Goal: Book appointment/travel/reservation

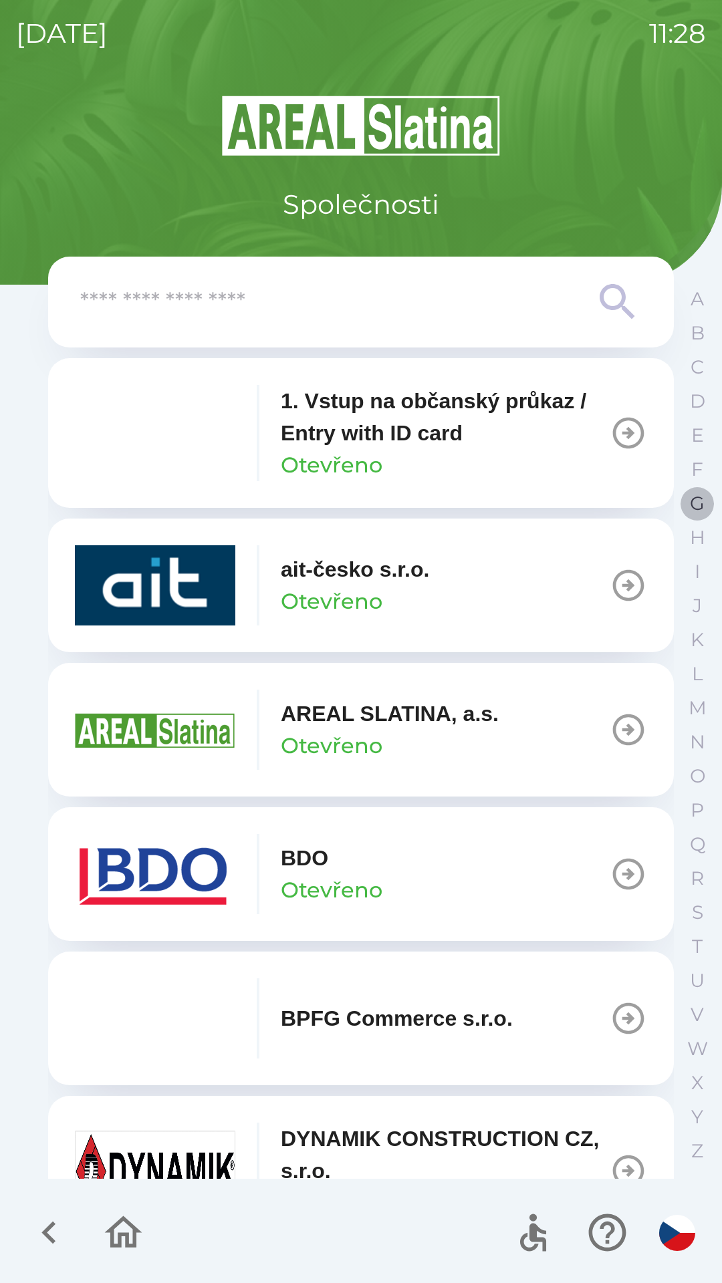
click at [694, 509] on p "G" at bounding box center [697, 503] width 15 height 23
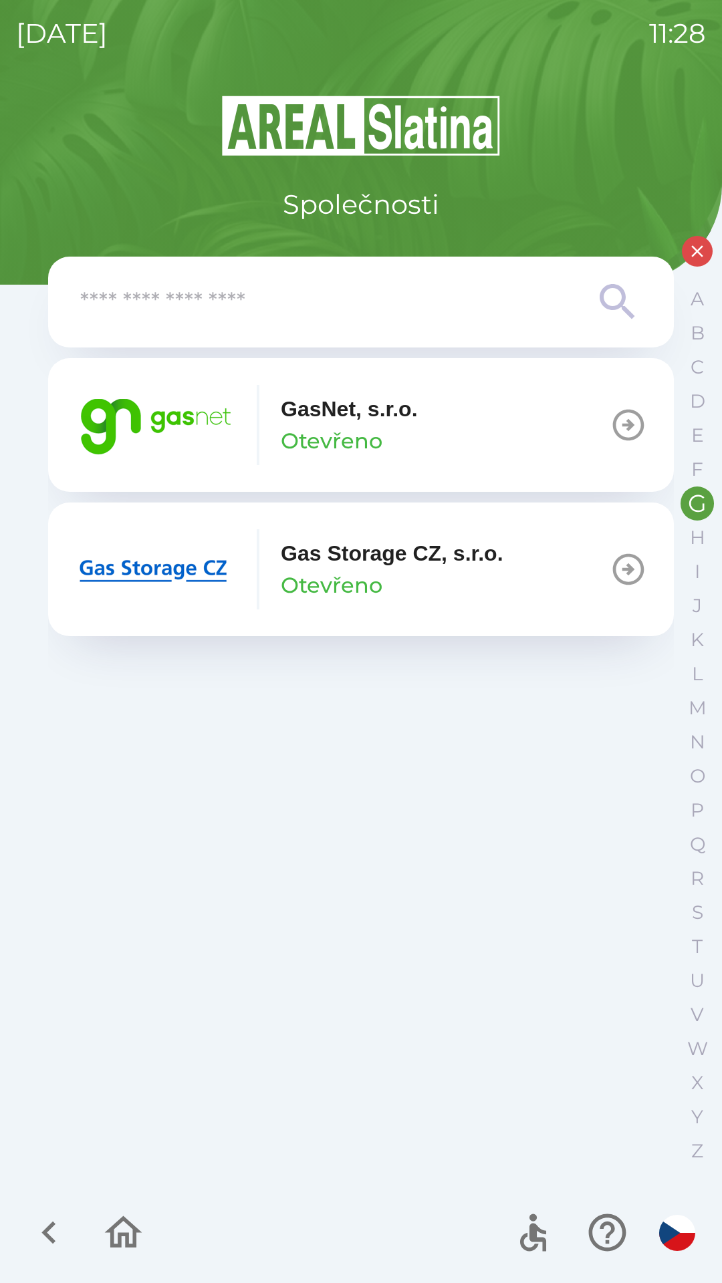
click at [433, 446] on button "GasNet, s.r.o. Otevřeno" at bounding box center [360, 425] width 625 height 134
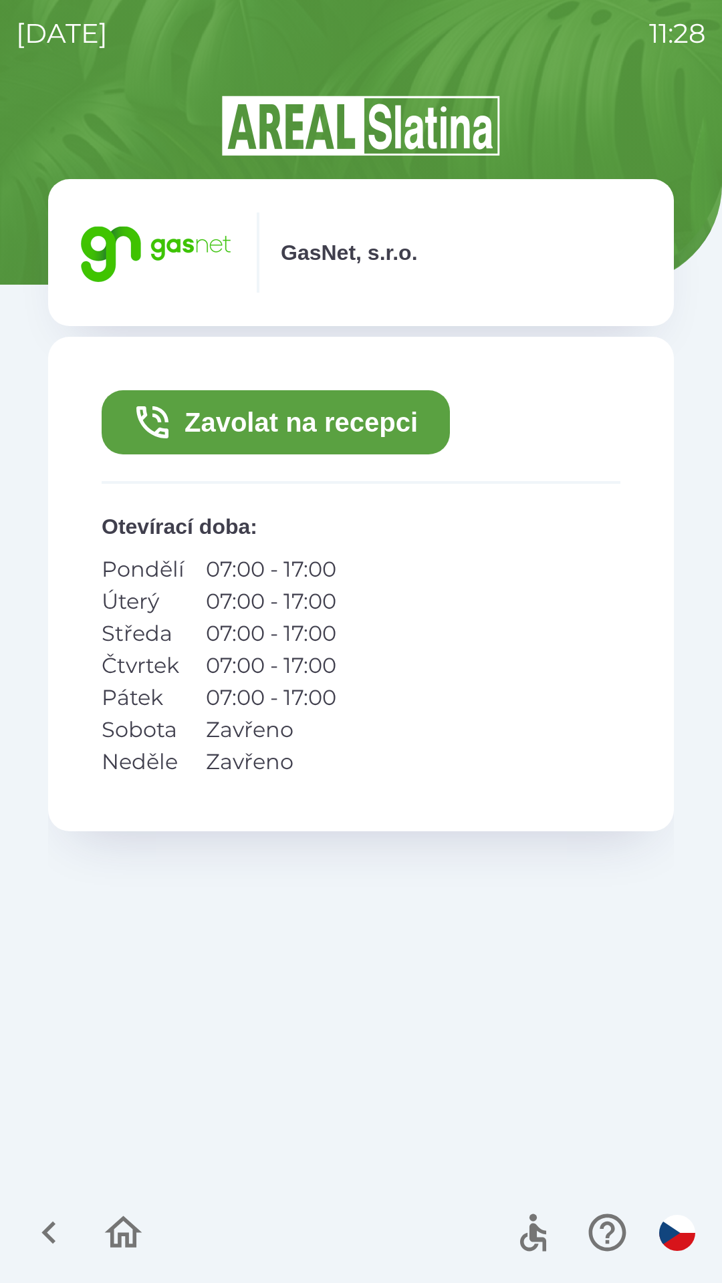
click at [52, 1225] on icon "button" at bounding box center [48, 1232] width 14 height 23
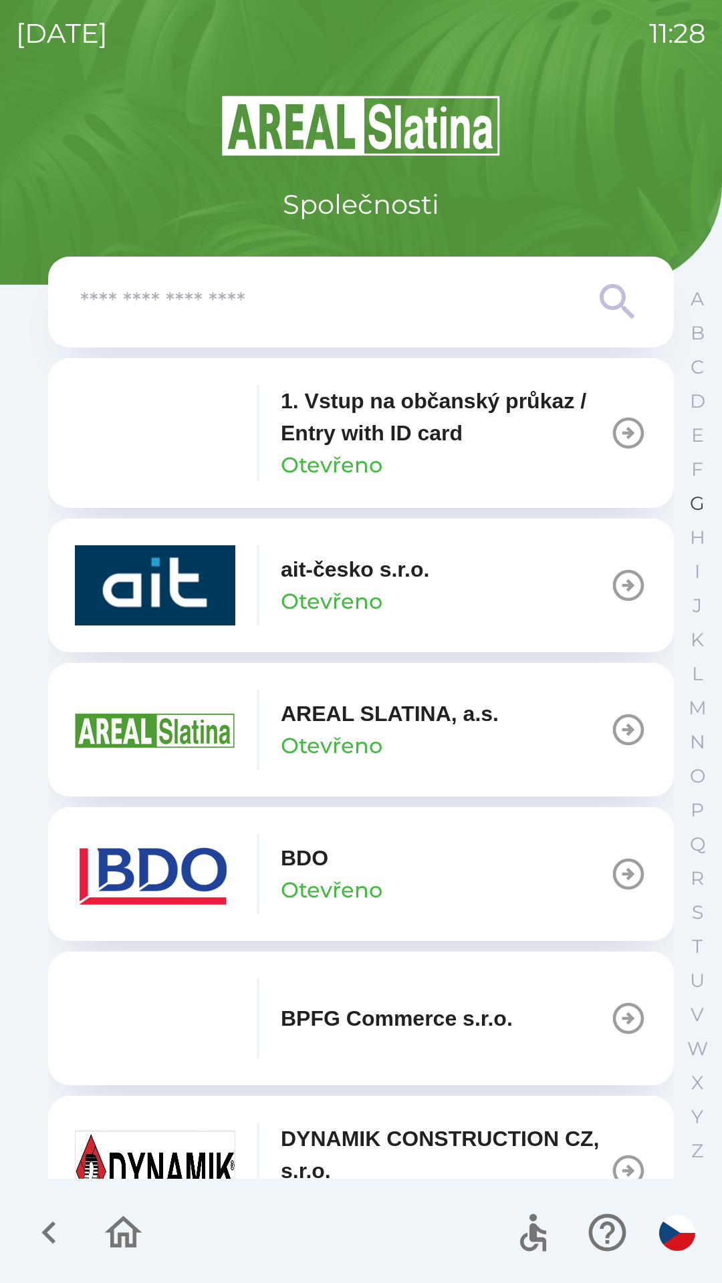
click at [687, 513] on button "G" at bounding box center [696, 503] width 33 height 34
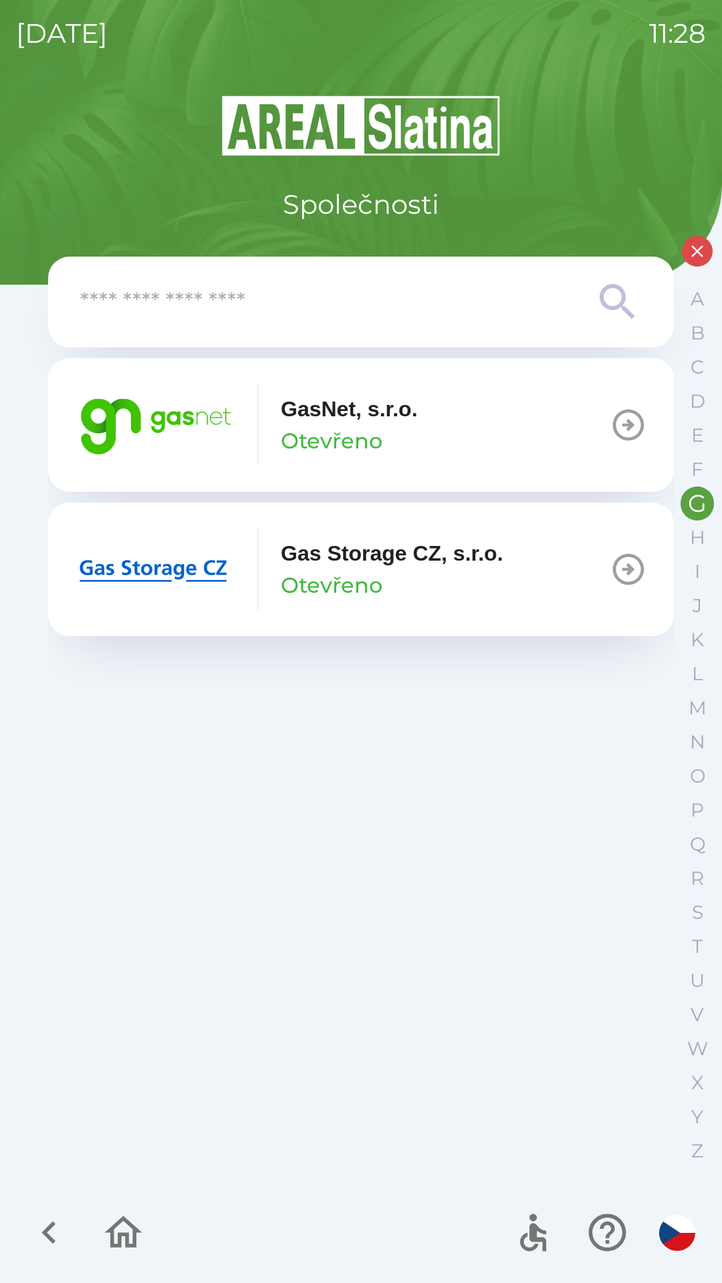
click at [632, 434] on icon "button" at bounding box center [627, 424] width 37 height 37
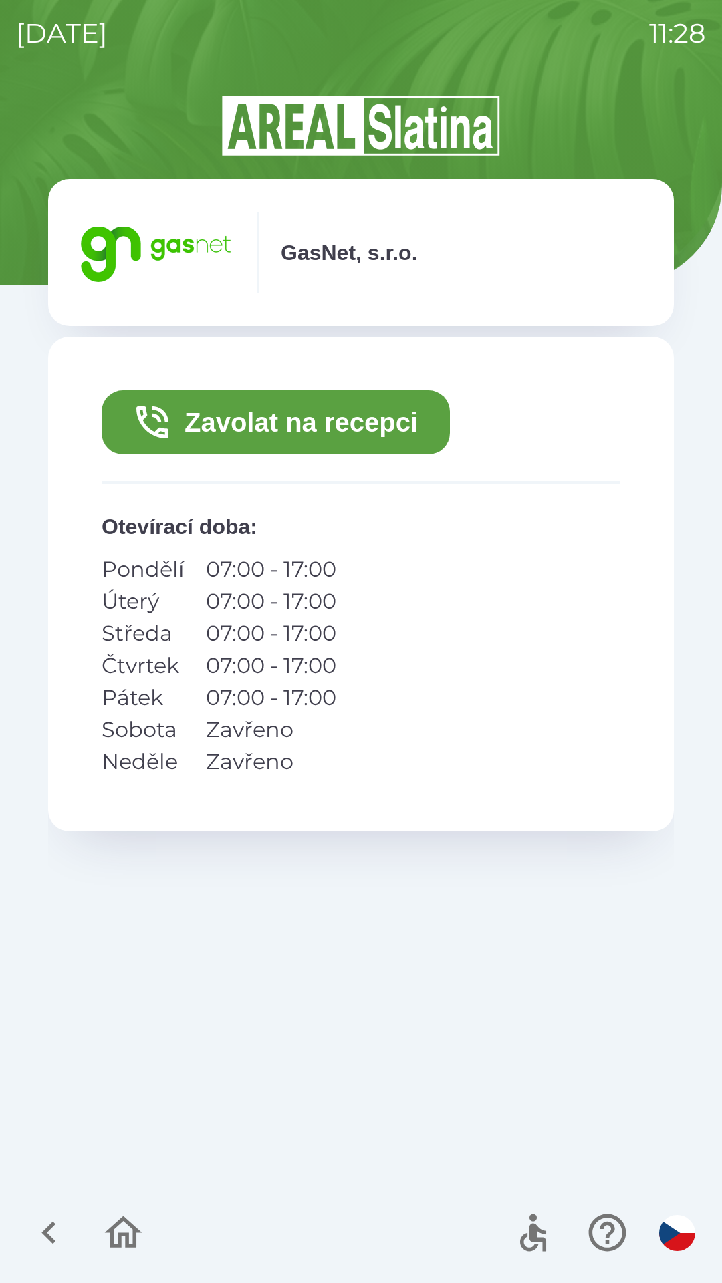
click at [196, 410] on button "Zavolat na recepci" at bounding box center [276, 422] width 348 height 64
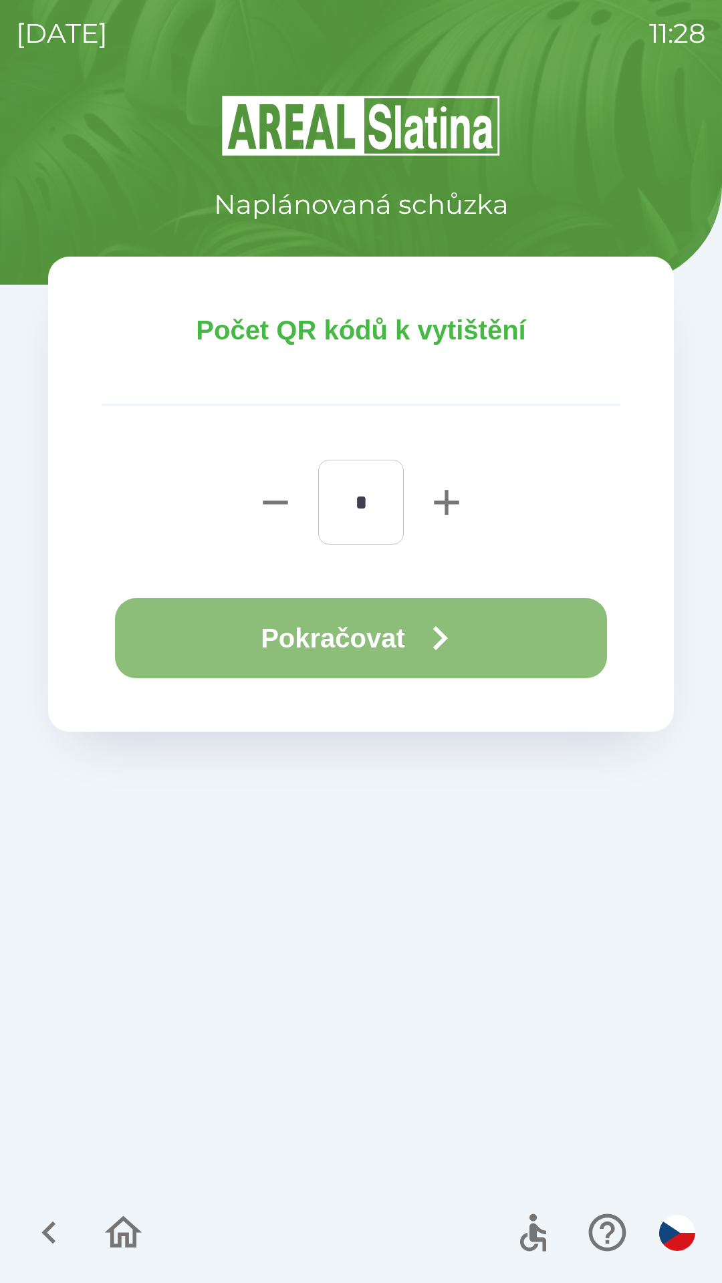
click at [329, 623] on button "Pokračovat" at bounding box center [361, 638] width 492 height 80
